Goal: Information Seeking & Learning: Understand process/instructions

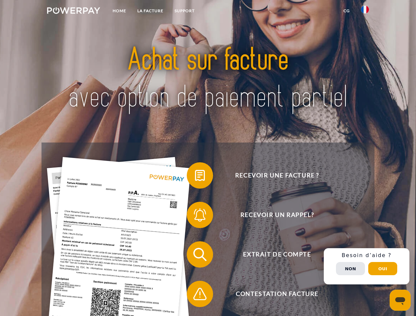
click at [73, 12] on img at bounding box center [73, 10] width 53 height 7
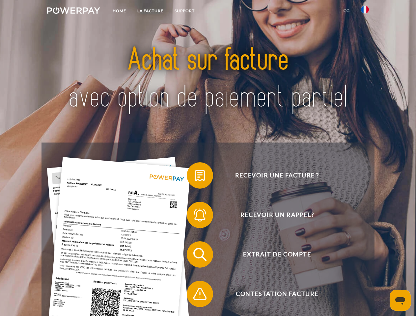
click at [365, 12] on img at bounding box center [365, 10] width 8 height 8
click at [346, 11] on link "CG" at bounding box center [346, 11] width 17 height 12
click at [195, 177] on span at bounding box center [189, 175] width 33 height 33
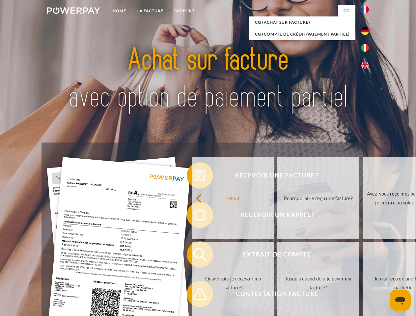
click at [195, 216] on link "retour" at bounding box center [233, 198] width 82 height 82
click at [277, 256] on link "Jusqu'à quand dois-je payer ma facture?" at bounding box center [318, 283] width 82 height 82
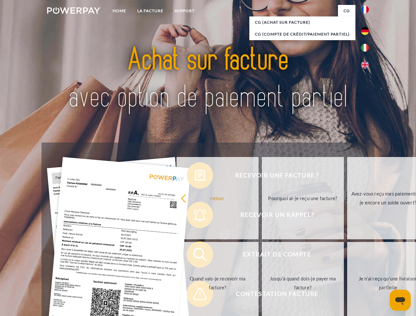
click at [195, 295] on span at bounding box center [189, 293] width 33 height 33
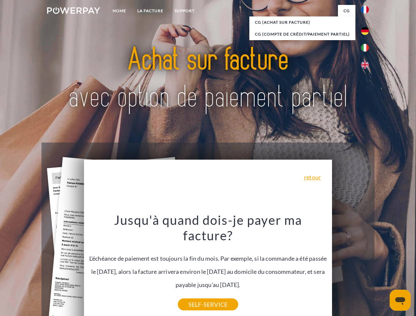
click at [366, 266] on div "Recevoir une facture ? Recevoir un rappel? Extrait de compte retour" at bounding box center [207, 273] width 332 height 263
click at [350, 268] on span "Extrait de compte" at bounding box center [276, 254] width 161 height 26
click at [382, 269] on header "Home LA FACTURE Support" at bounding box center [208, 227] width 416 height 454
